Goal: Navigation & Orientation: Find specific page/section

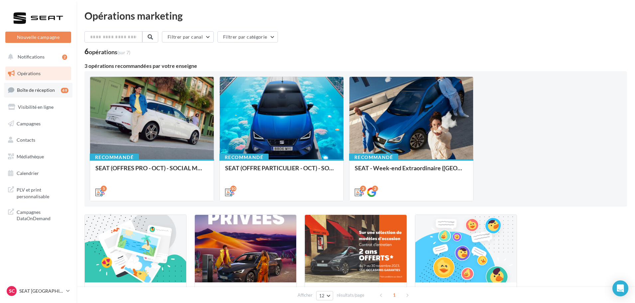
click at [55, 90] on link "Boîte de réception 49" at bounding box center [38, 90] width 68 height 14
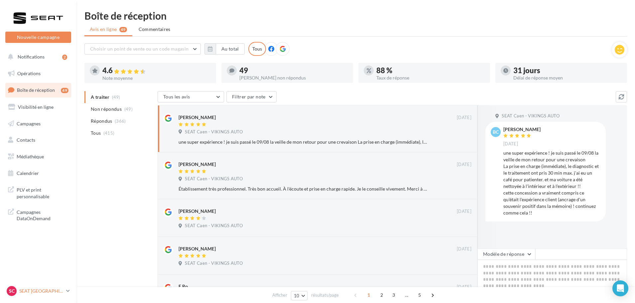
click at [43, 291] on p "SEAT [GEOGRAPHIC_DATA]" at bounding box center [41, 290] width 44 height 7
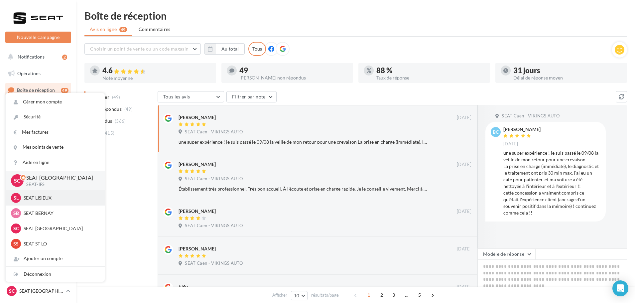
click at [42, 198] on p "SEAT LISIEUX" at bounding box center [60, 197] width 73 height 7
